Goal: Task Accomplishment & Management: Use online tool/utility

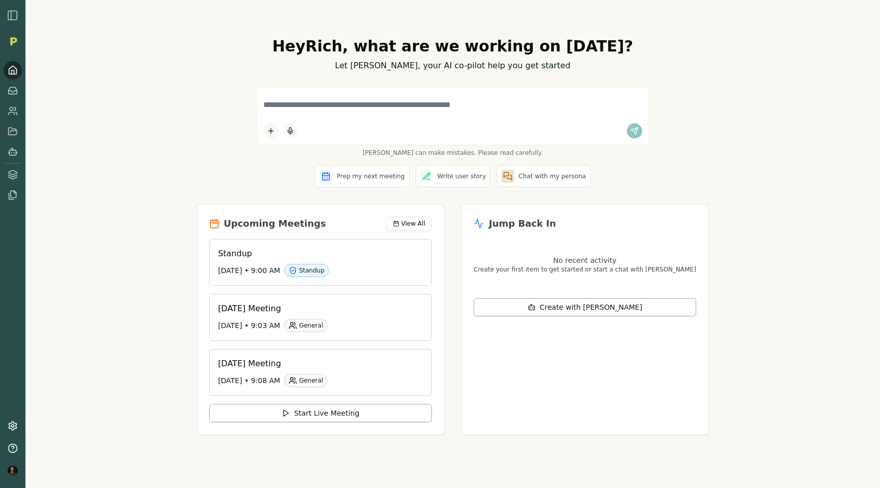
click at [7, 16] on img "button" at bounding box center [13, 15] width 12 height 12
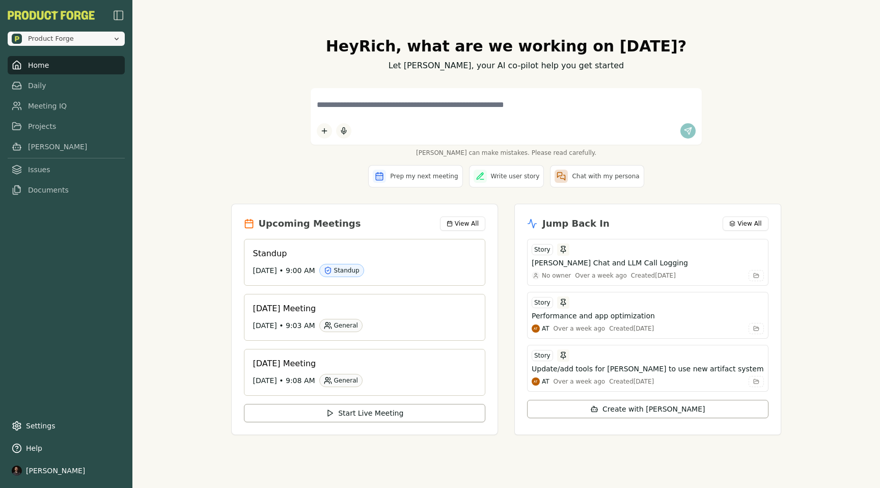
click at [101, 38] on span "Product Forge" at bounding box center [60, 39] width 97 height 10
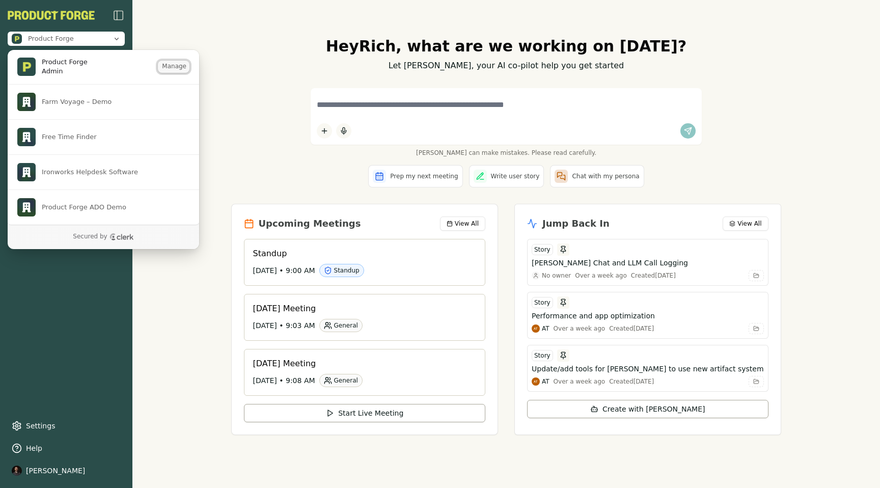
click at [170, 69] on button "Manage" at bounding box center [174, 67] width 32 height 12
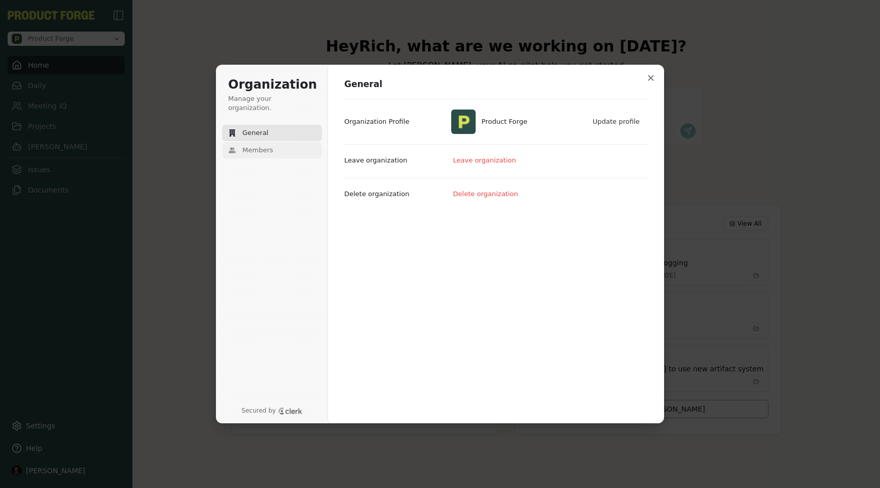
click at [253, 146] on span "Members" at bounding box center [257, 150] width 31 height 9
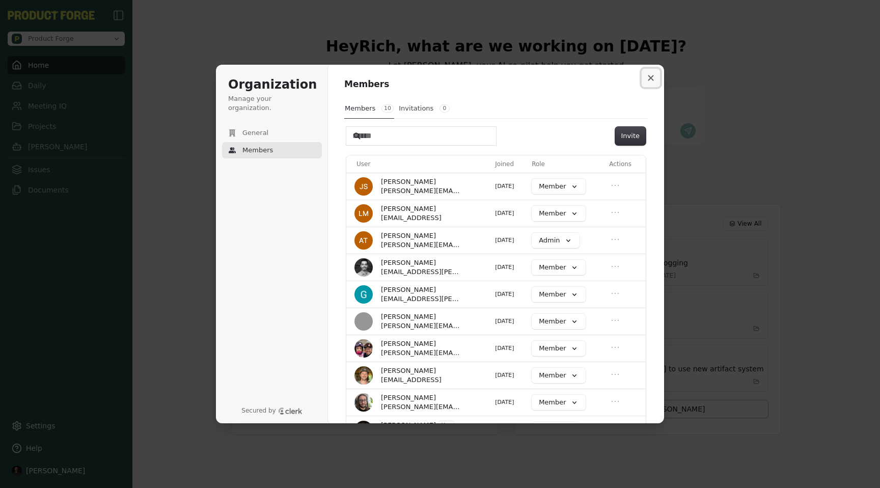
click at [653, 81] on button "Close modal" at bounding box center [651, 78] width 18 height 18
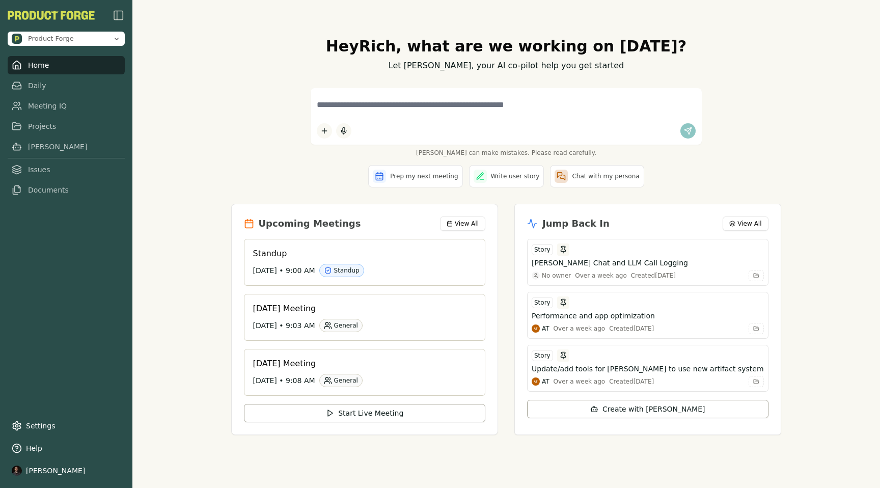
click at [234, 165] on div "Hey [PERSON_NAME] , what are we working on [DATE]? Let [PERSON_NAME], your AI c…" at bounding box center [505, 244] width 747 height 488
click at [54, 109] on link "Meeting IQ" at bounding box center [66, 106] width 117 height 18
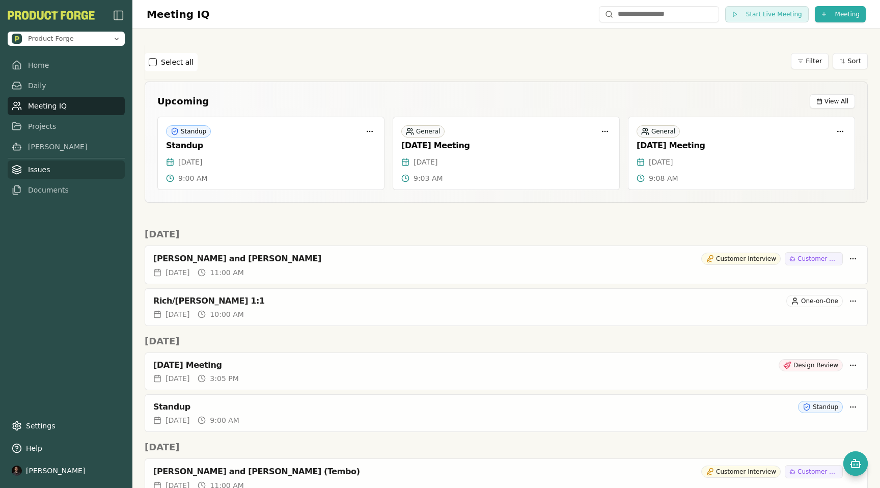
click at [27, 169] on link "Issues" at bounding box center [66, 169] width 117 height 18
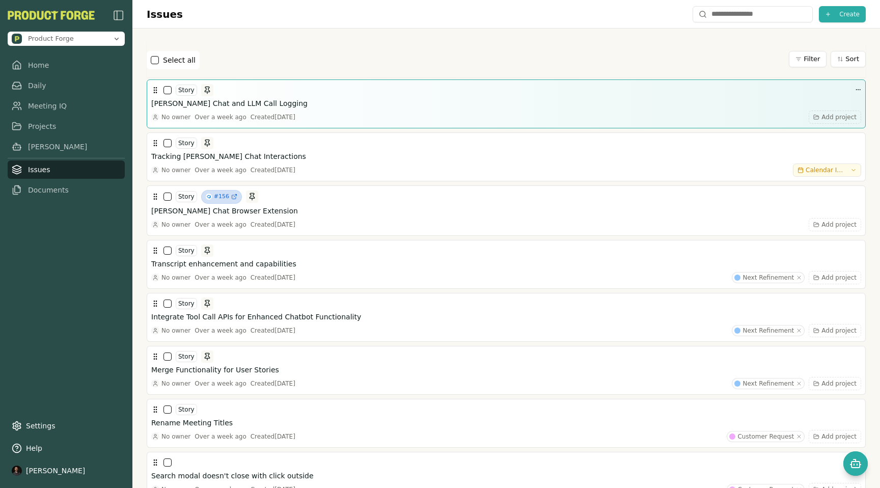
click at [245, 99] on h3 "[PERSON_NAME] Chat and LLM Call Logging" at bounding box center [229, 103] width 156 height 10
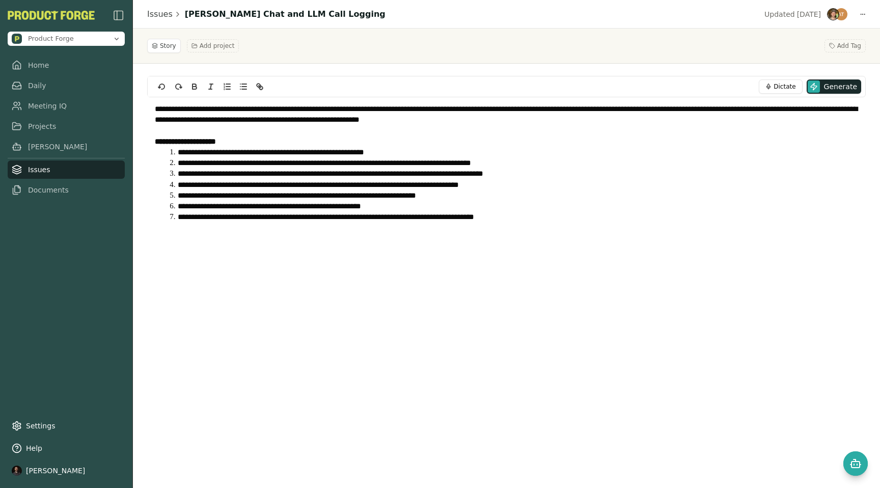
click at [271, 184] on li "**********" at bounding box center [512, 184] width 692 height 11
click at [650, 57] on div "Story Add project Add Tag" at bounding box center [506, 46] width 747 height 35
click at [35, 123] on link "Projects" at bounding box center [66, 126] width 117 height 18
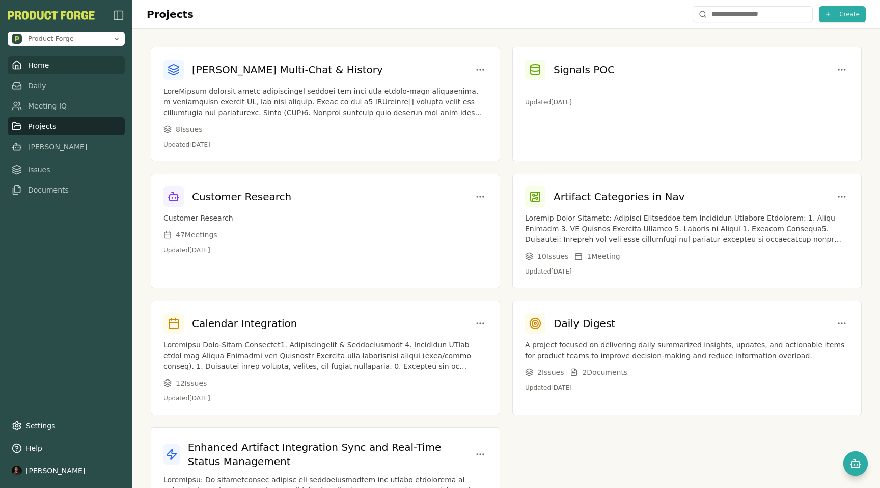
click at [48, 68] on link "Home" at bounding box center [66, 65] width 117 height 18
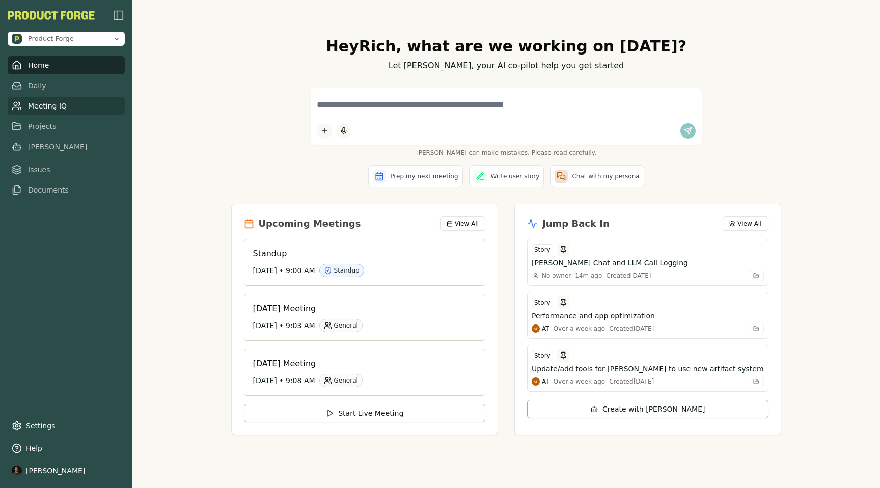
click at [49, 105] on link "Meeting IQ" at bounding box center [66, 106] width 117 height 18
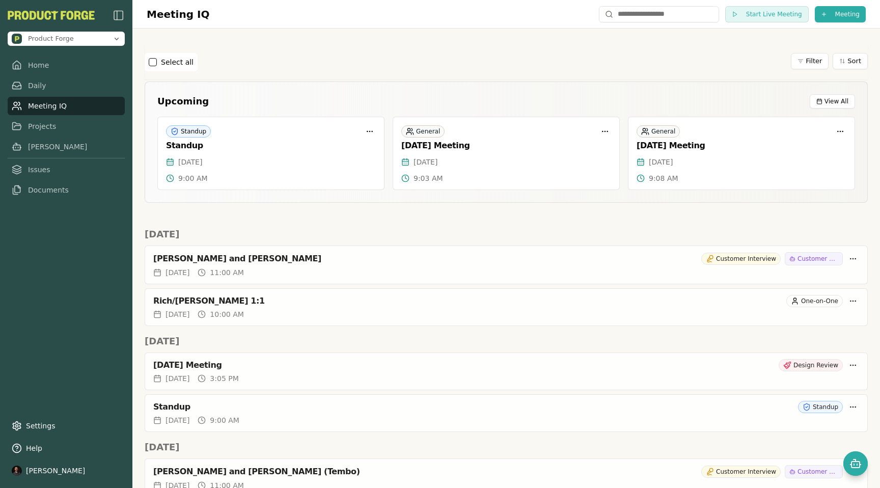
click at [734, 45] on div "Select all Filter Sort" at bounding box center [506, 62] width 723 height 35
click at [793, 13] on span "Start Live Meeting" at bounding box center [774, 14] width 56 height 8
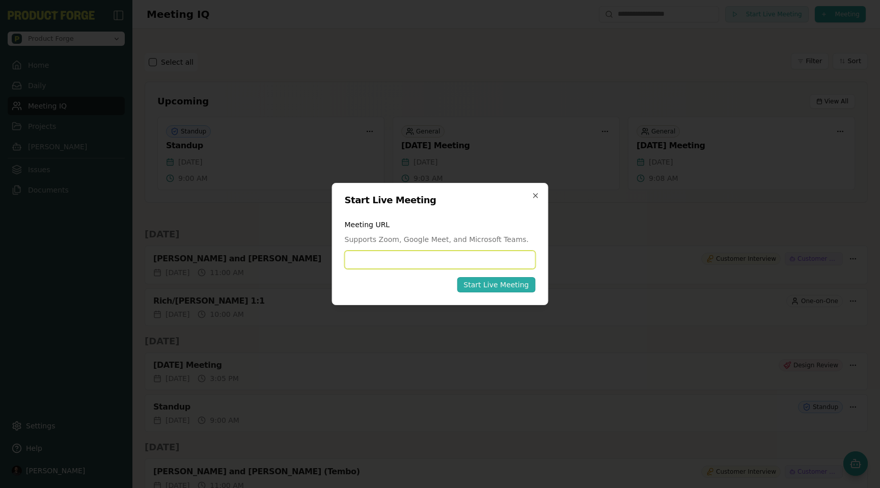
click at [408, 259] on input at bounding box center [440, 260] width 191 height 18
paste input "**********"
type input "**********"
click at [508, 285] on div "Start Live Meeting" at bounding box center [495, 285] width 65 height 10
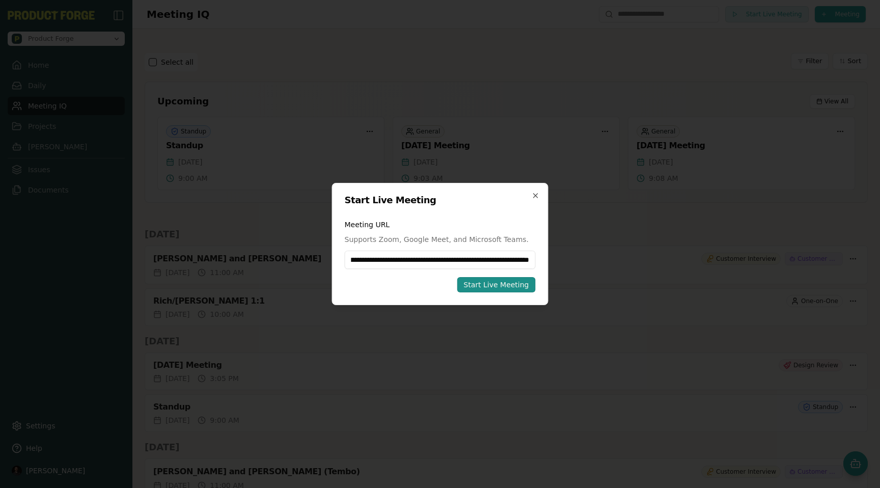
scroll to position [0, 0]
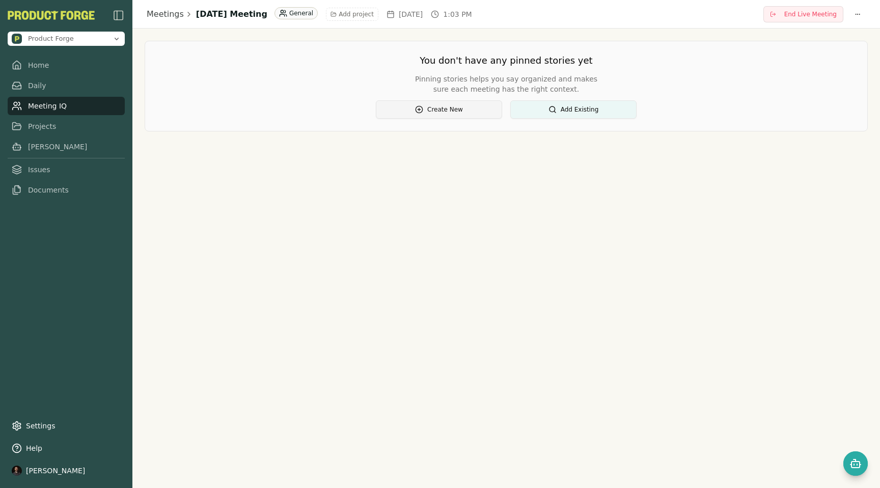
click at [430, 108] on button "Create New" at bounding box center [439, 109] width 126 height 18
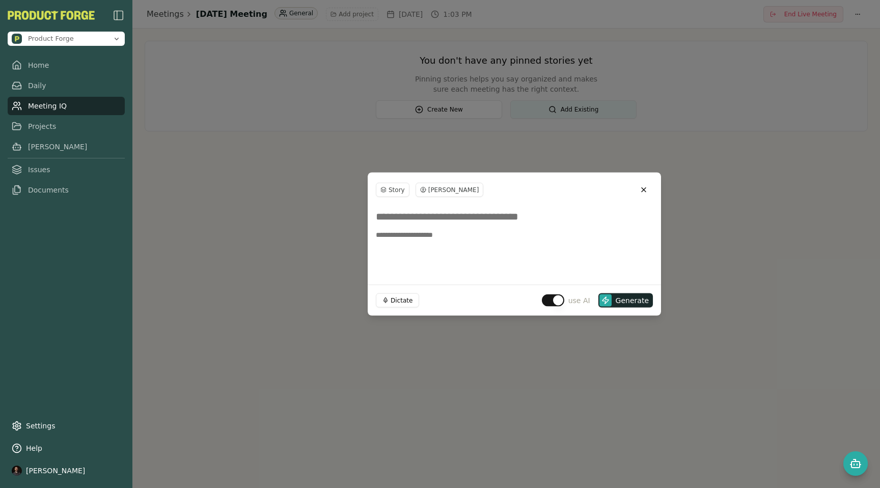
click at [555, 302] on button "button" at bounding box center [553, 300] width 22 height 12
click at [416, 225] on input at bounding box center [514, 216] width 277 height 18
click at [640, 197] on button "Close" at bounding box center [643, 190] width 18 height 18
